Goal: Task Accomplishment & Management: Use online tool/utility

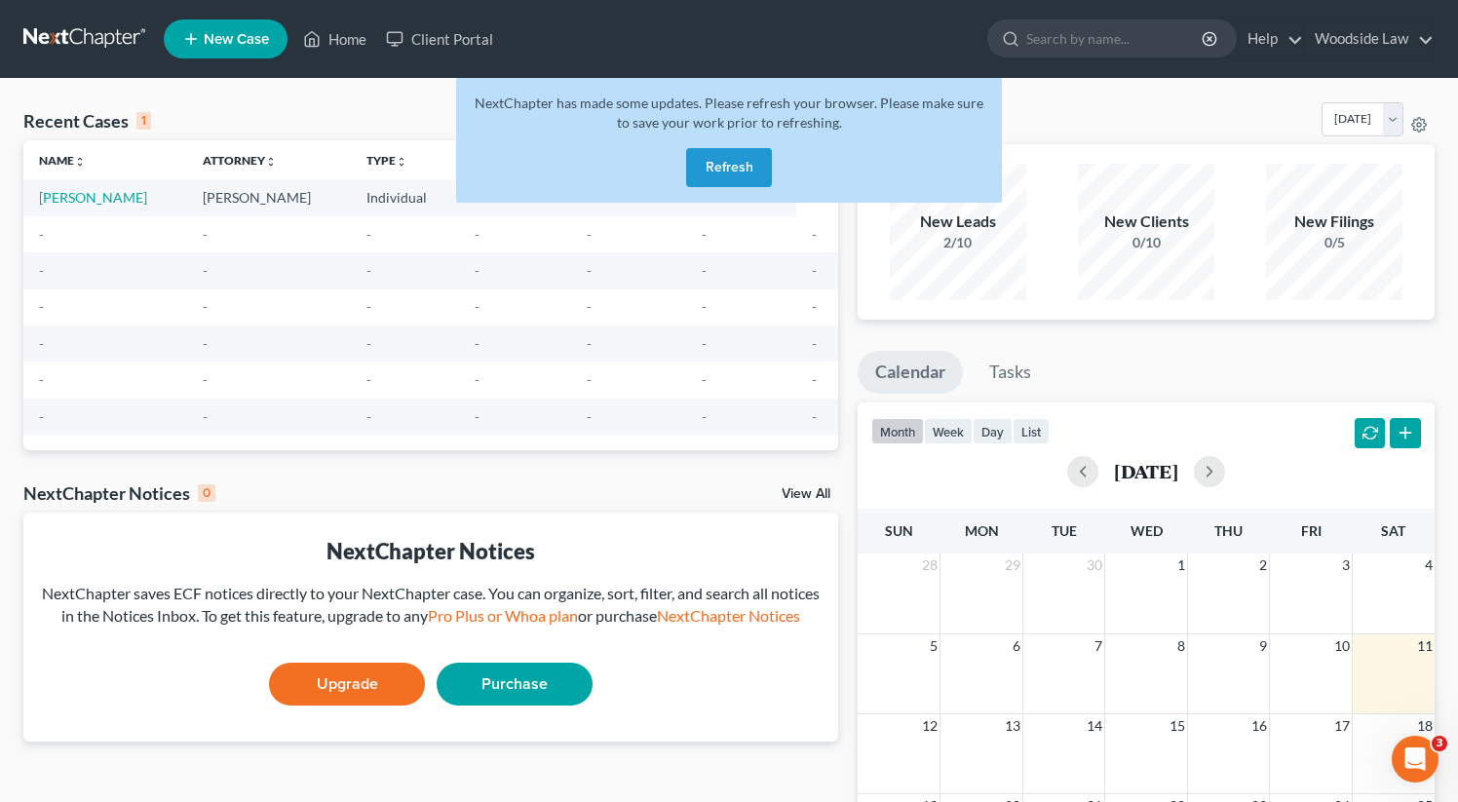
click at [711, 171] on button "Refresh" at bounding box center [729, 167] width 86 height 39
